Goal: Obtain resource: Obtain resource

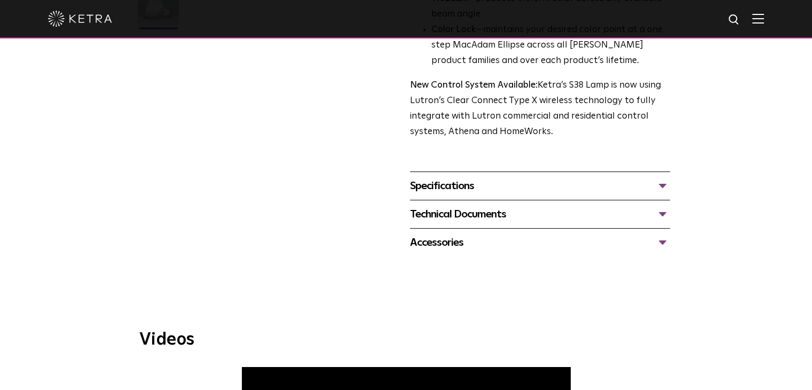
scroll to position [427, 0]
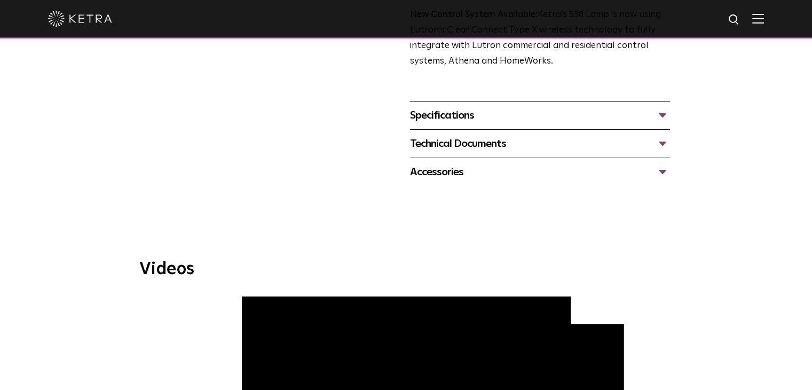
click at [446, 112] on div "Specifications" at bounding box center [540, 115] width 260 height 17
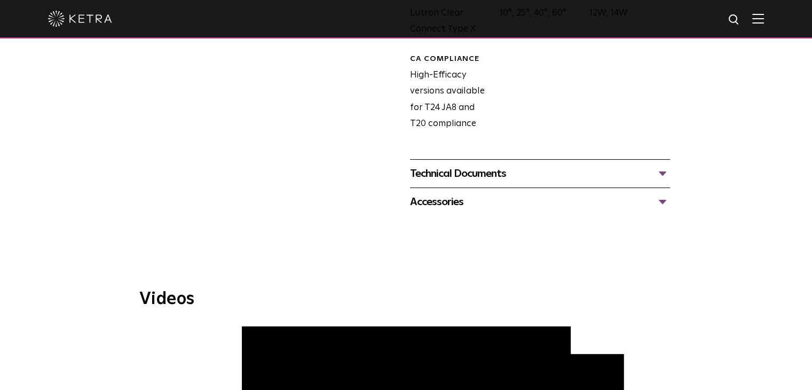
scroll to position [694, 0]
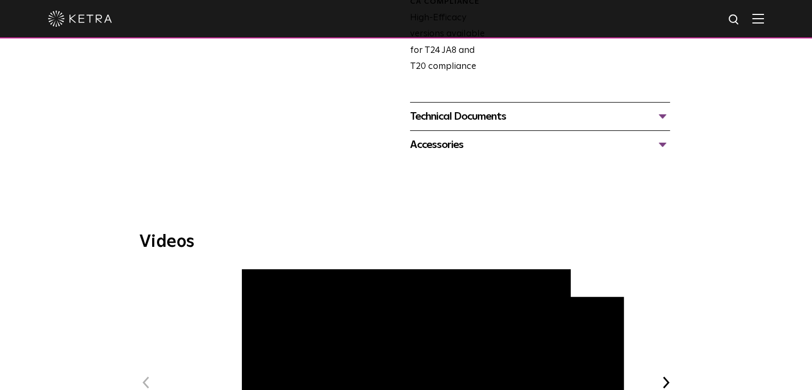
click at [465, 117] on div "Technical Documents" at bounding box center [540, 116] width 260 height 17
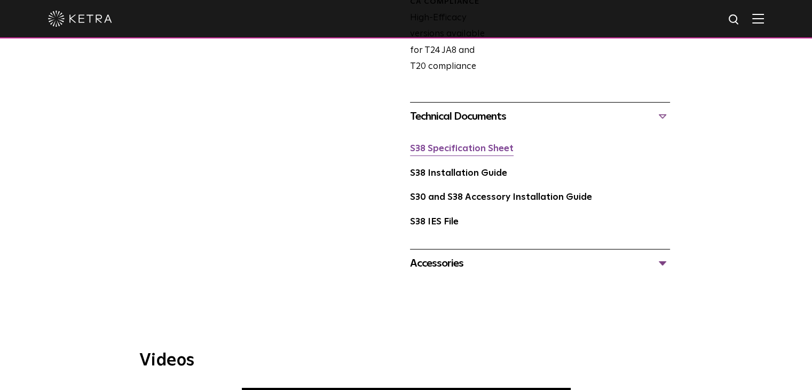
click at [450, 152] on link "S38 Specification Sheet" at bounding box center [462, 148] width 104 height 9
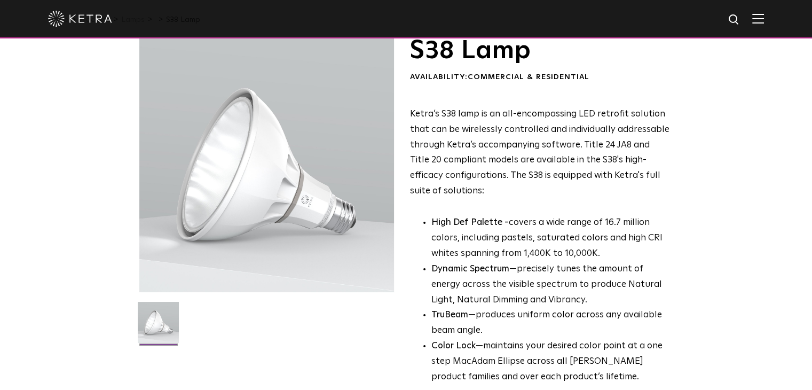
scroll to position [0, 0]
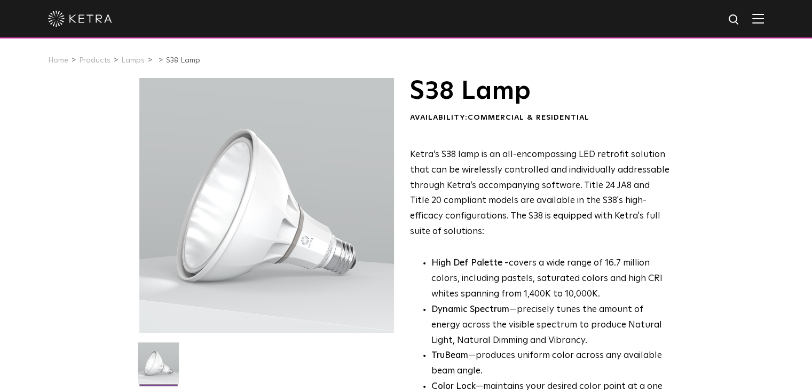
click at [764, 21] on img at bounding box center [758, 18] width 12 height 10
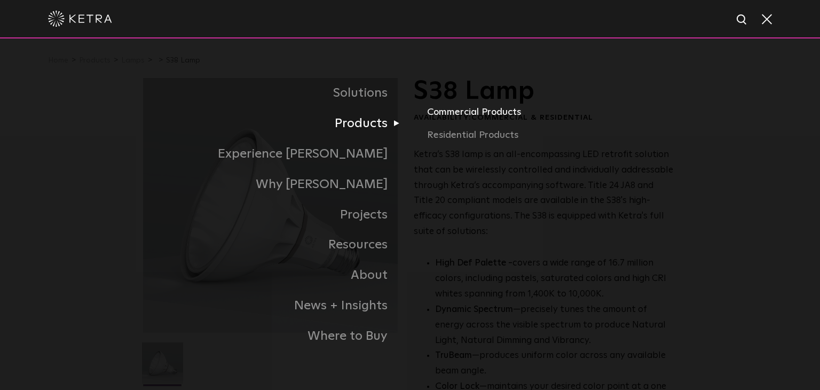
click at [473, 112] on link "Commercial Products" at bounding box center [552, 115] width 250 height 23
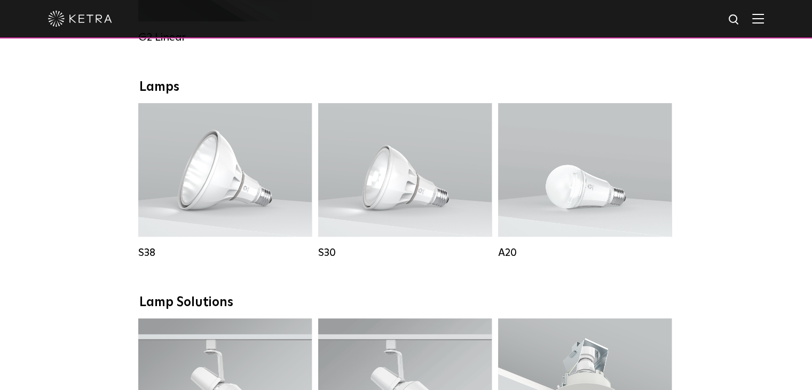
scroll to position [800, 0]
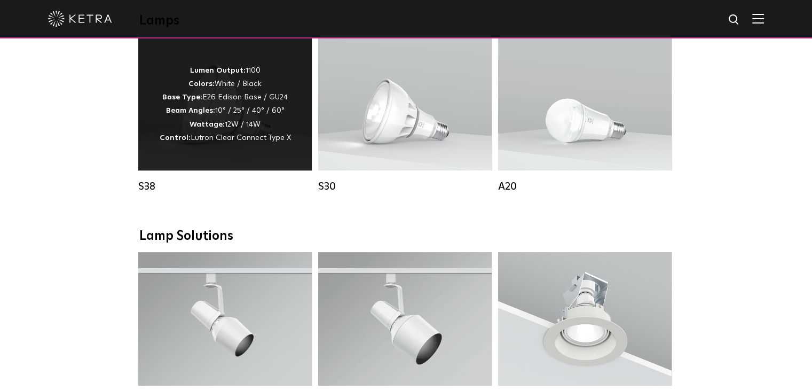
click at [220, 92] on p "Lumen Output: 1100 Colors: White / Black Base Type: E26 Edison Base / GU24 Beam…" at bounding box center [225, 104] width 131 height 81
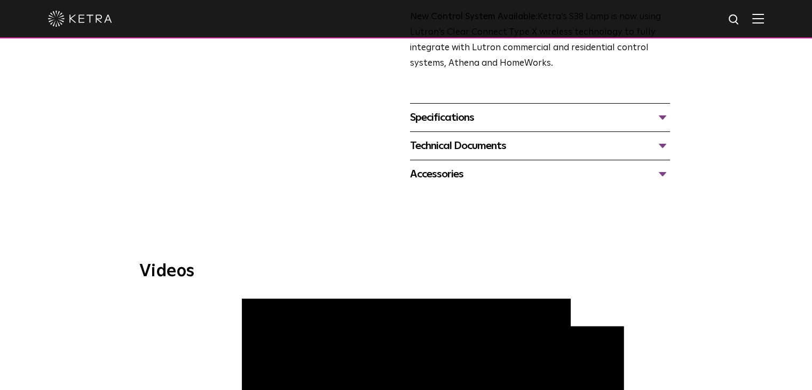
scroll to position [427, 0]
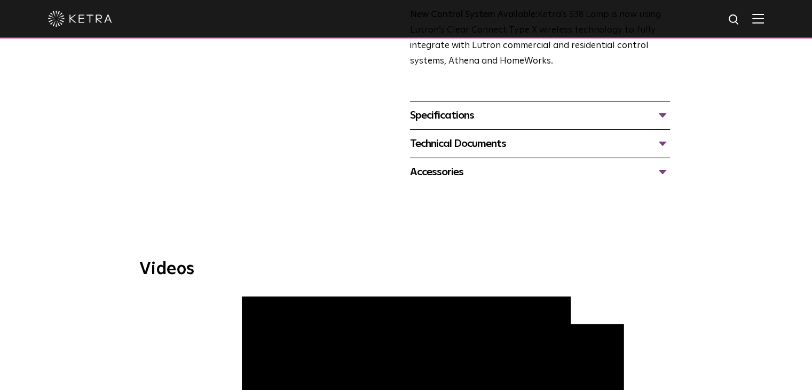
click at [428, 116] on div "Specifications" at bounding box center [540, 115] width 260 height 17
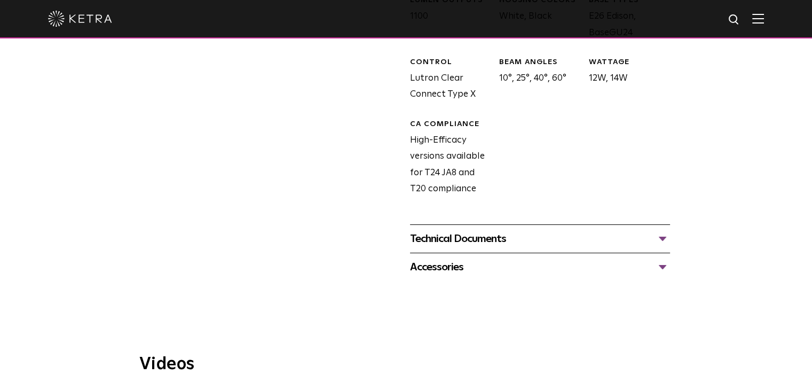
scroll to position [640, 0]
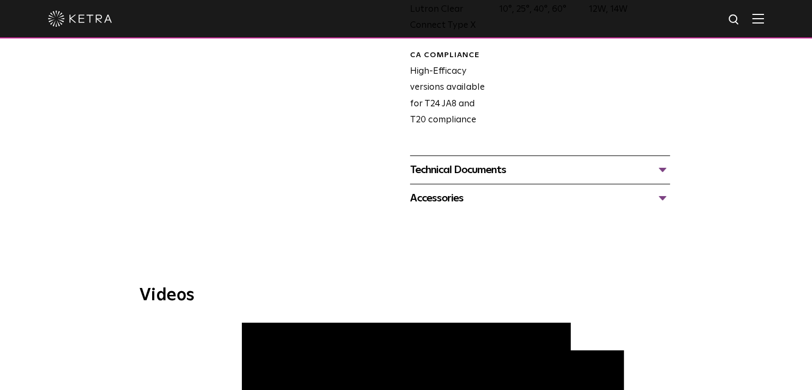
click at [422, 167] on div "Technical Documents" at bounding box center [540, 169] width 260 height 17
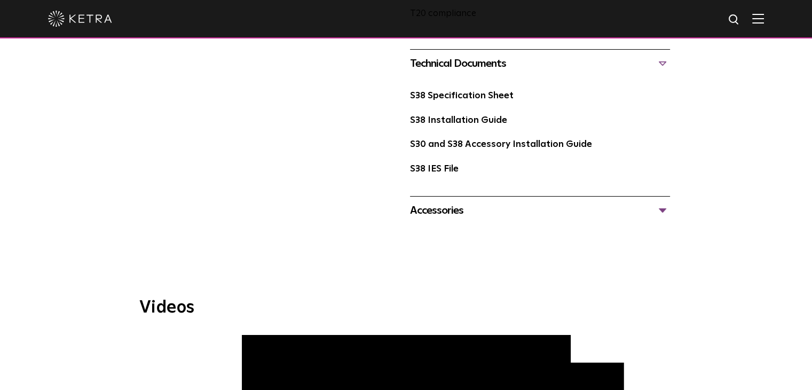
scroll to position [747, 0]
click at [433, 96] on link "S38 Specification Sheet" at bounding box center [462, 95] width 104 height 9
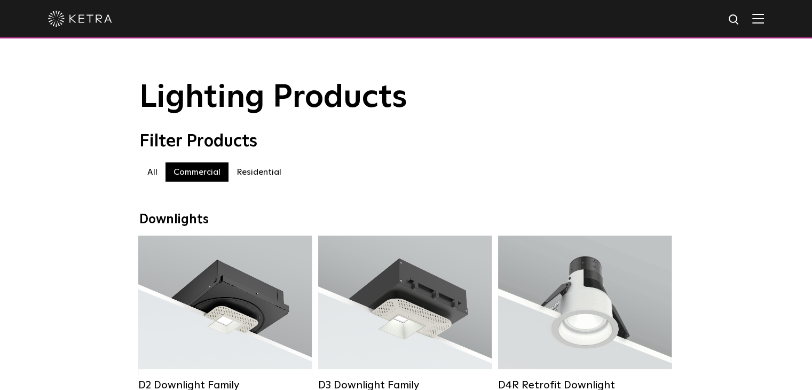
click at [764, 22] on img at bounding box center [758, 18] width 12 height 10
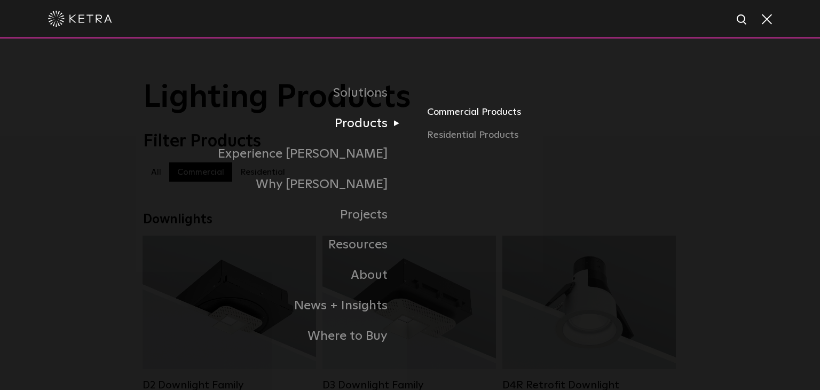
click at [471, 114] on link "Commercial Products" at bounding box center [552, 115] width 250 height 23
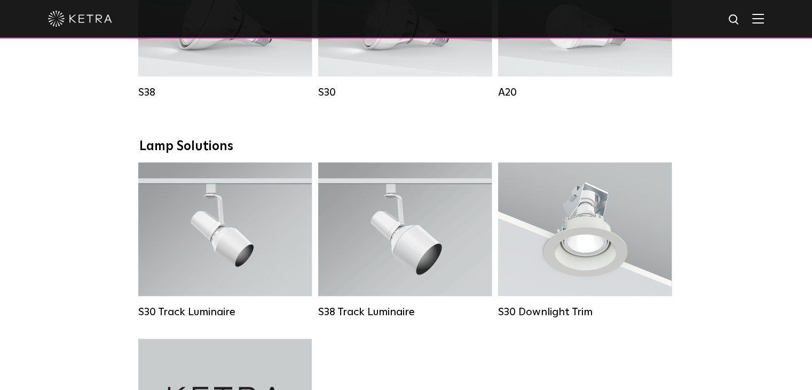
scroll to position [800, 0]
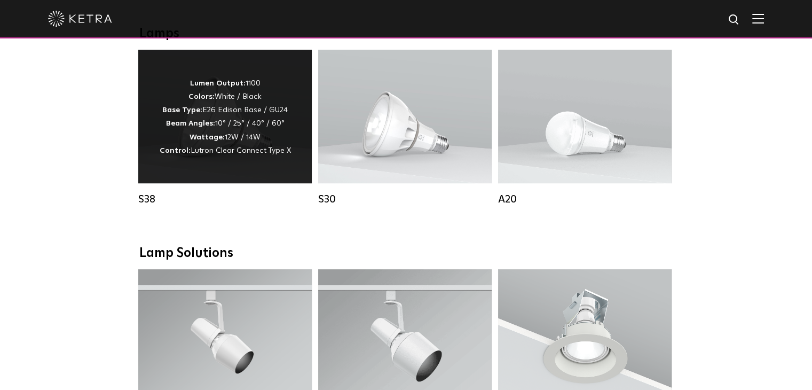
click at [209, 122] on p "Lumen Output: 1100 Colors: White / Black Base Type: E26 Edison Base / GU24 Beam…" at bounding box center [225, 117] width 131 height 81
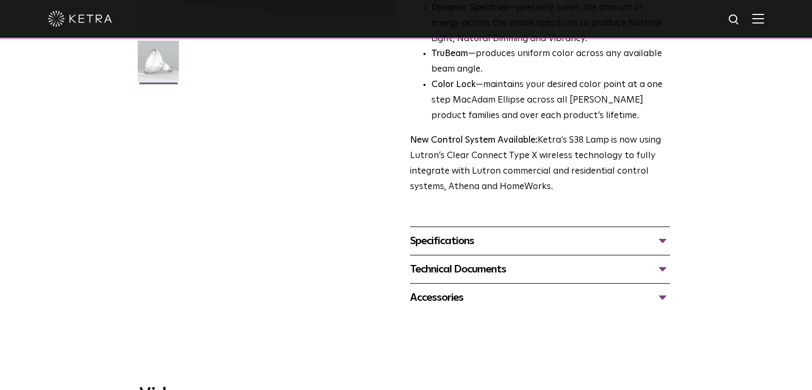
scroll to position [320, 0]
